Goal: Navigation & Orientation: Find specific page/section

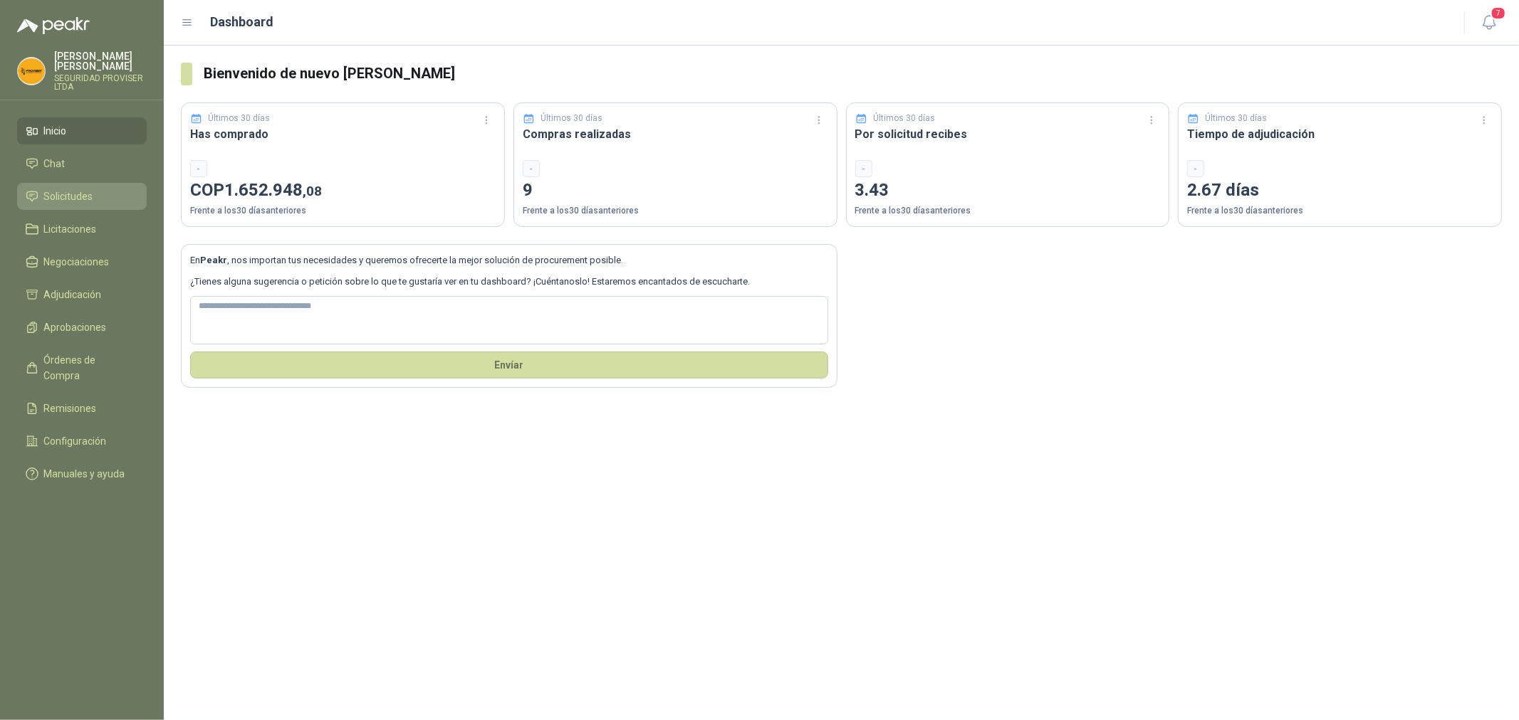
click at [75, 196] on span "Solicitudes" at bounding box center [68, 197] width 49 height 16
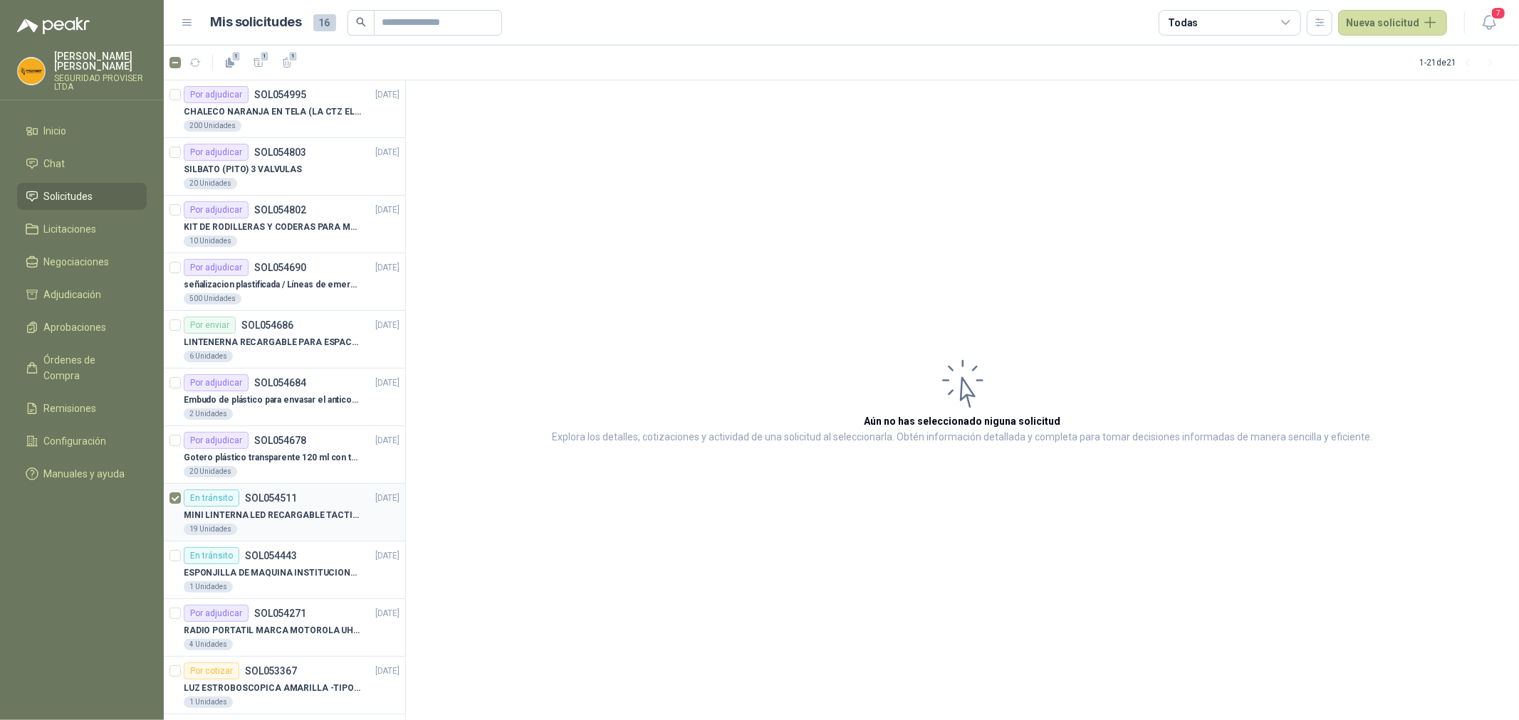
click at [182, 502] on article "En tránsito SOL054511 [DATE] MINI LINTERNA LED RECARGABLE TACTICA 19 Unidades" at bounding box center [284, 513] width 241 height 58
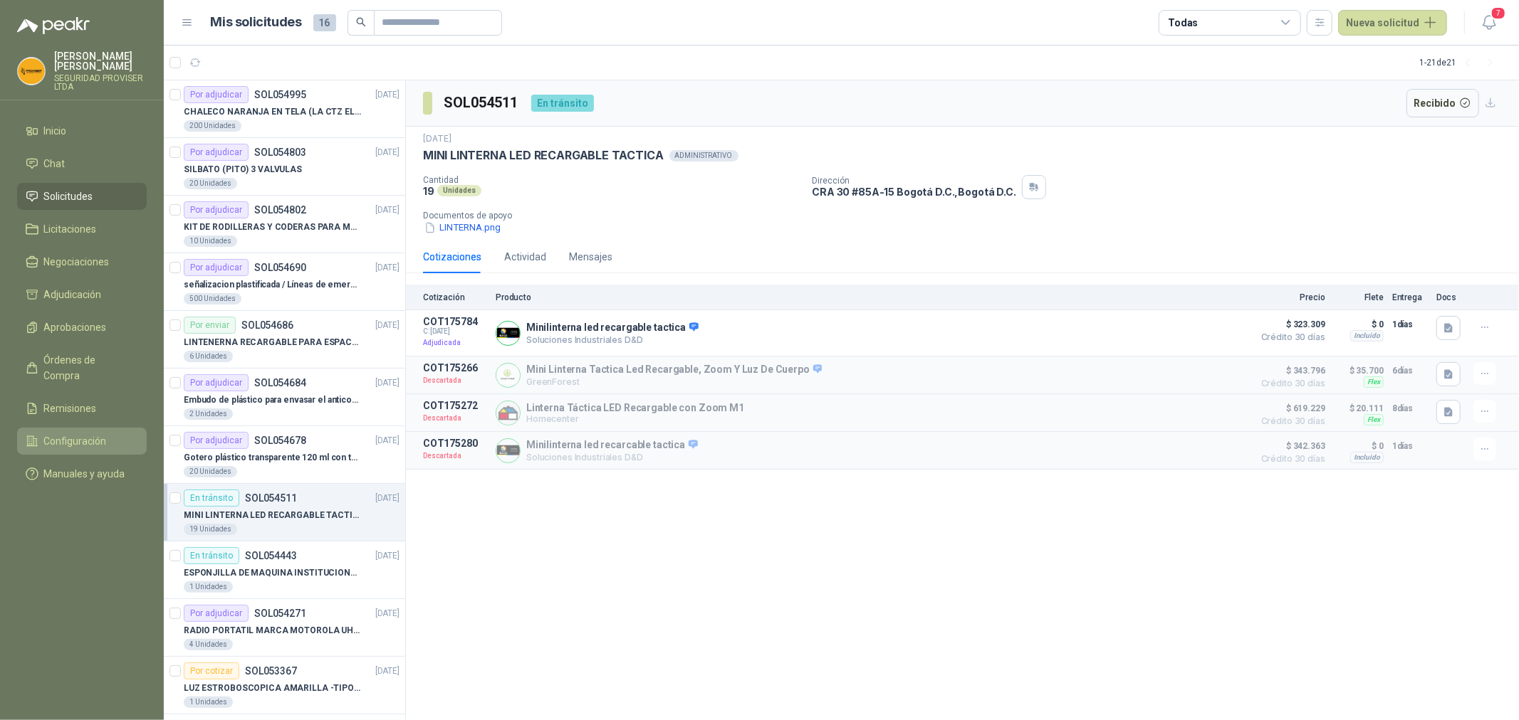
click at [88, 434] on span "Configuración" at bounding box center [75, 442] width 63 height 16
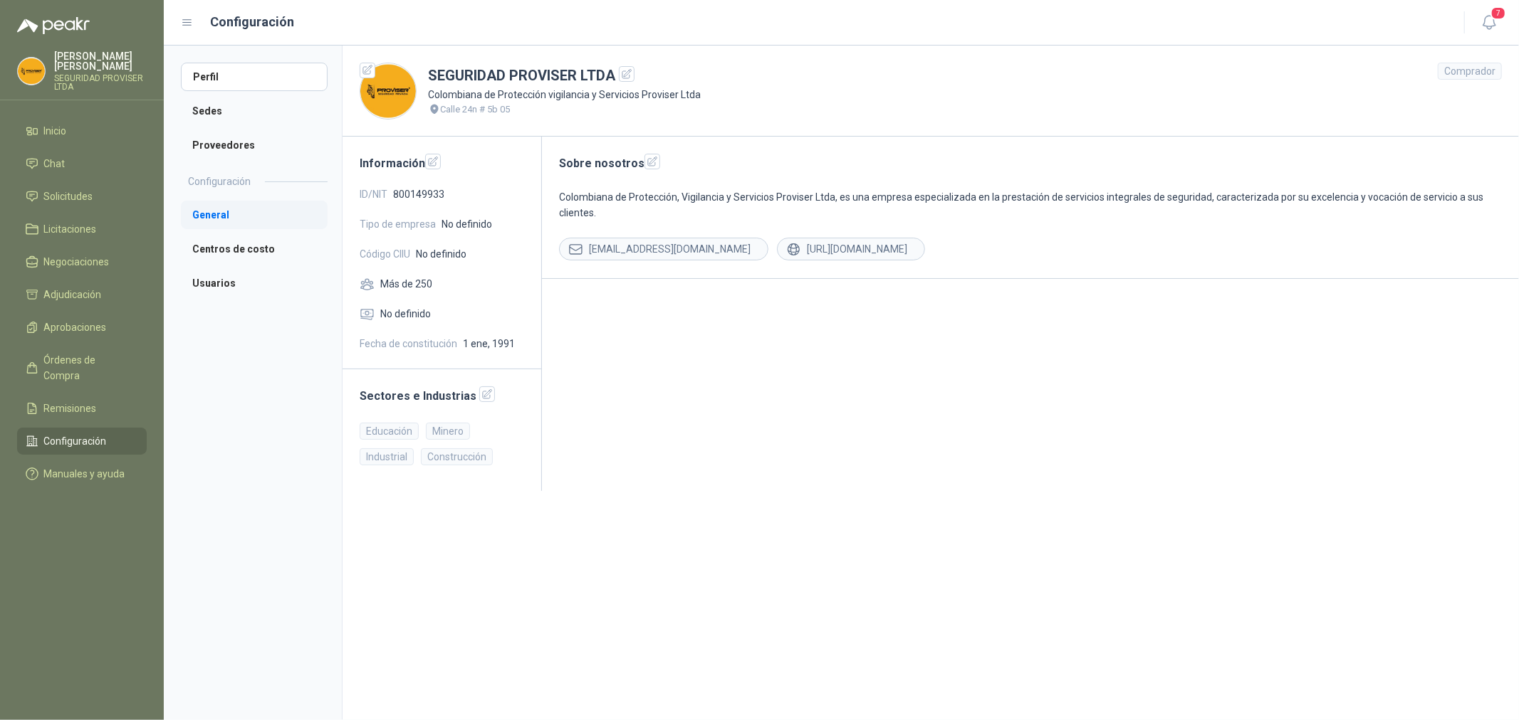
click at [257, 218] on li "General" at bounding box center [254, 215] width 147 height 28
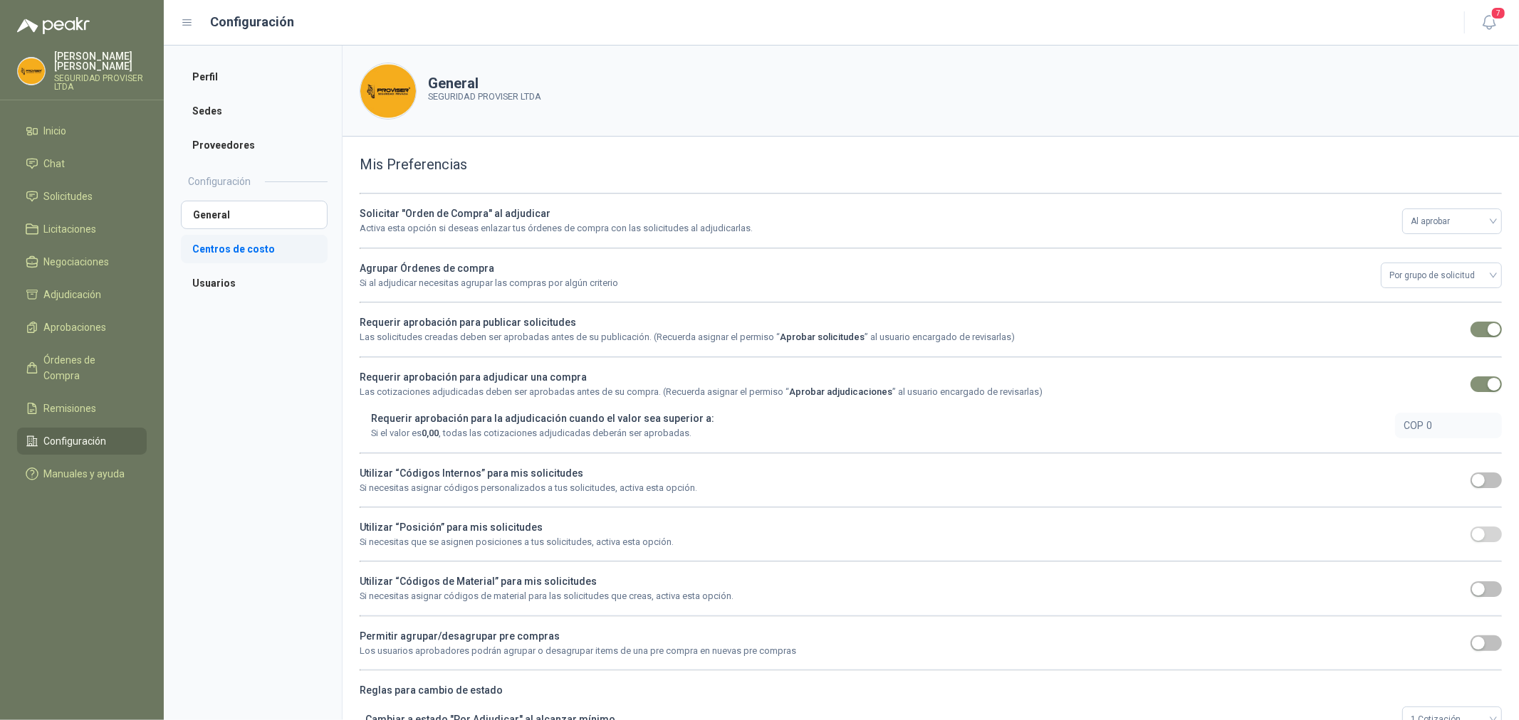
click at [241, 251] on li "Centros de costo" at bounding box center [254, 249] width 147 height 28
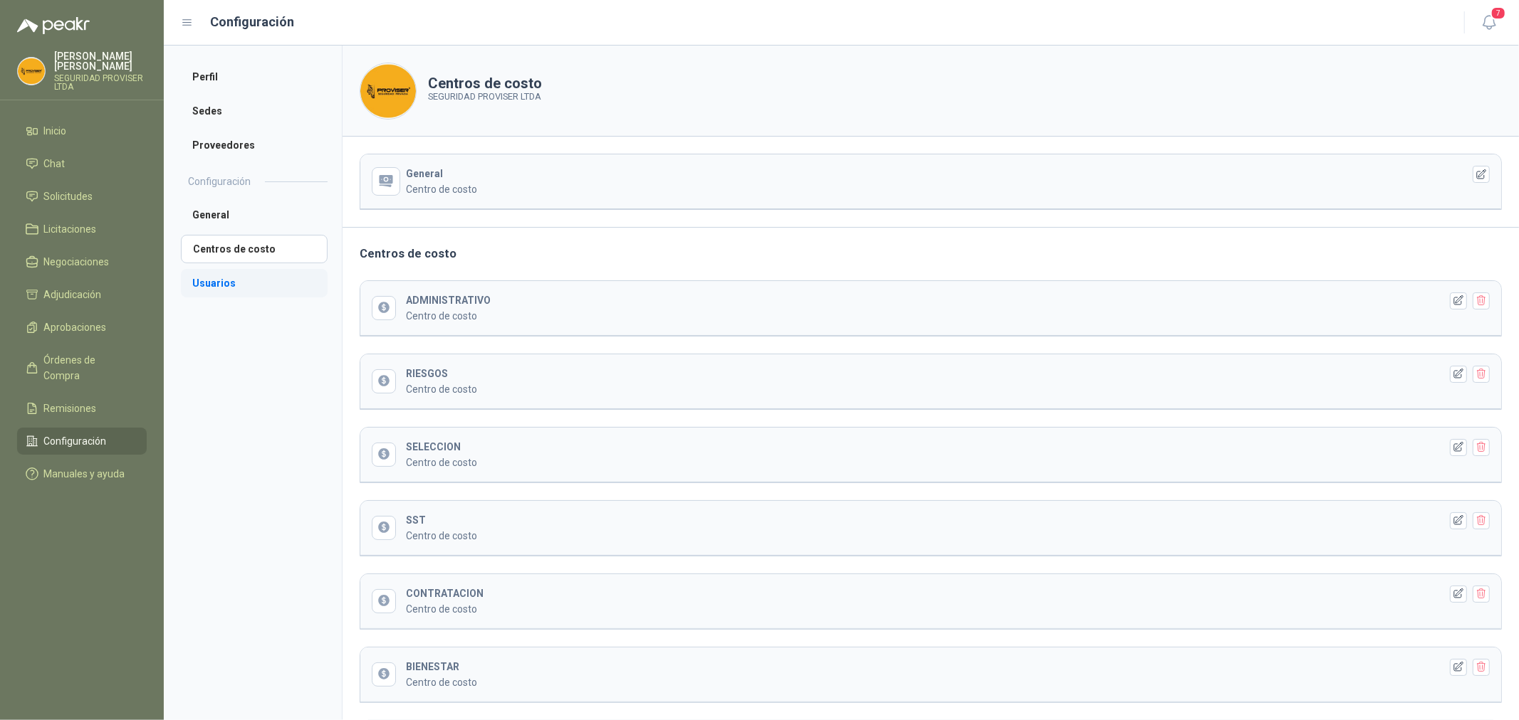
click at [228, 271] on li "Usuarios" at bounding box center [254, 283] width 147 height 28
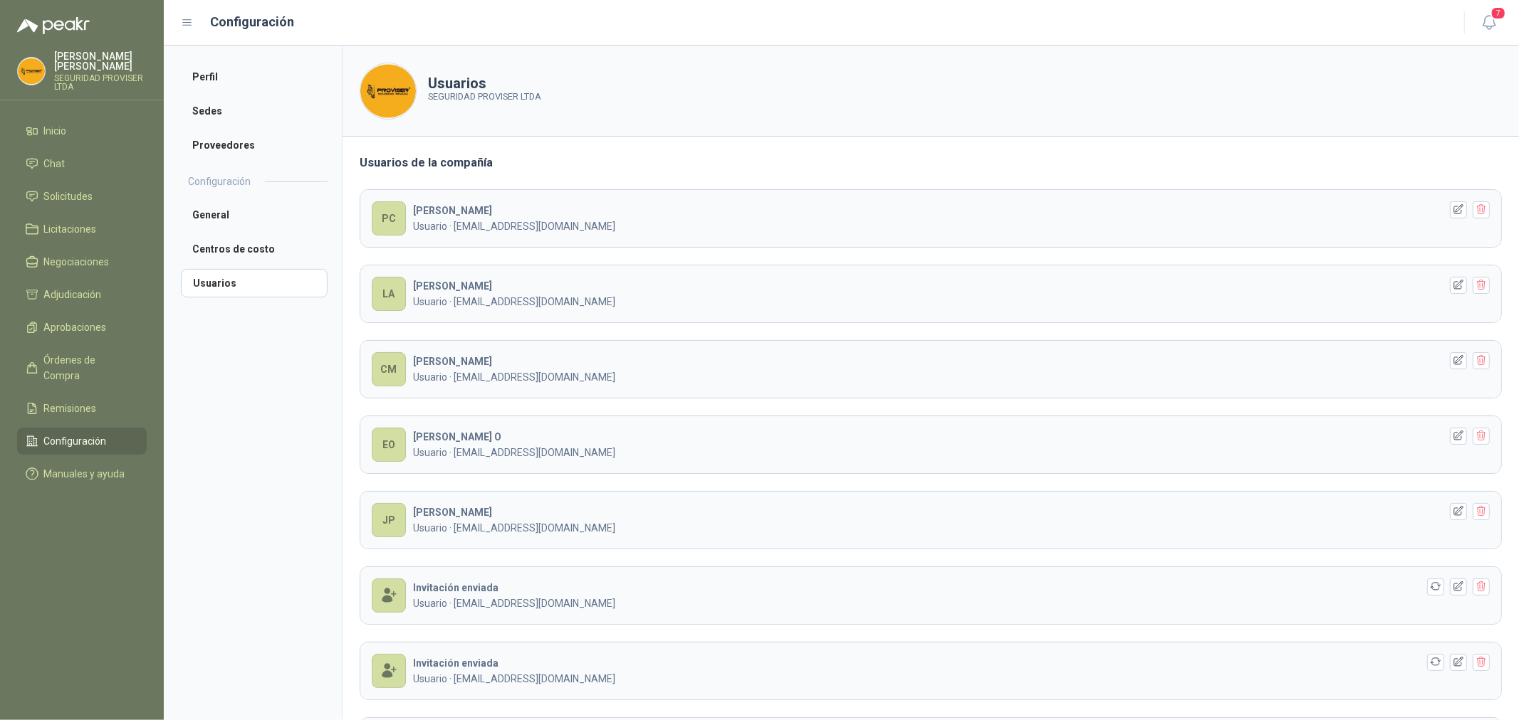
scroll to position [79, 0]
